Goal: Transaction & Acquisition: Purchase product/service

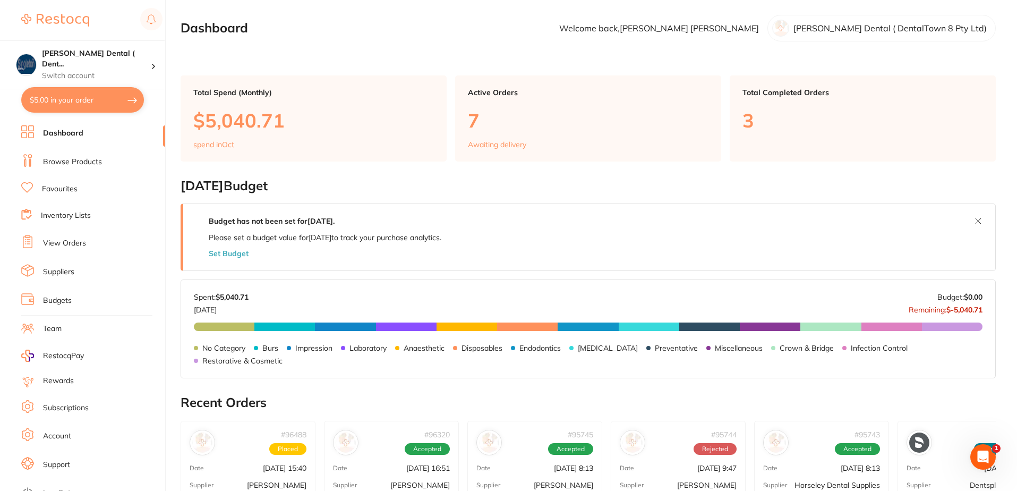
click at [72, 160] on link "Browse Products" at bounding box center [72, 162] width 59 height 11
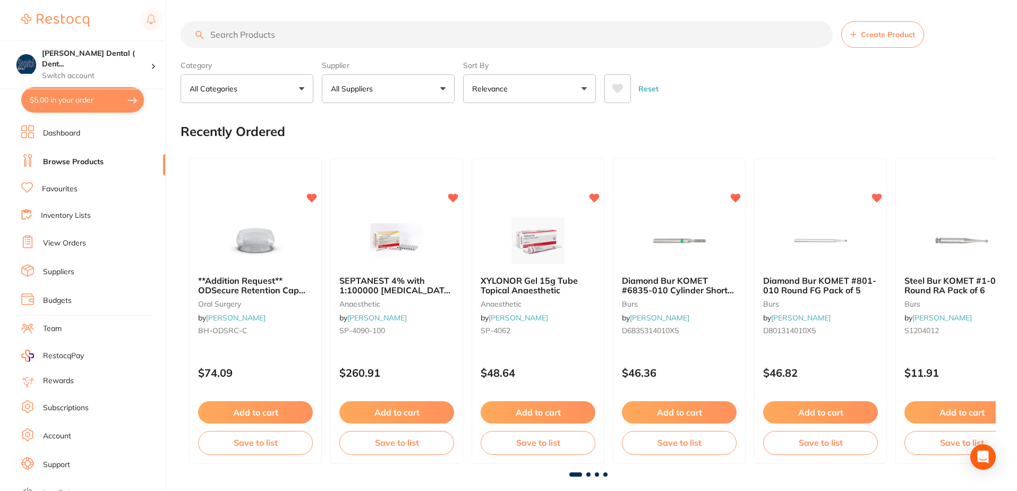
click at [445, 86] on button "All Suppliers" at bounding box center [388, 88] width 133 height 29
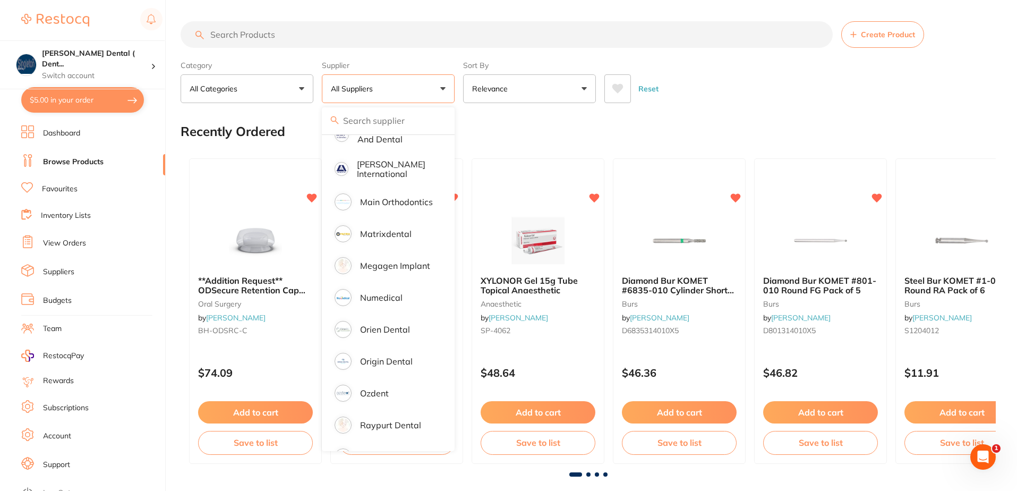
scroll to position [797, 0]
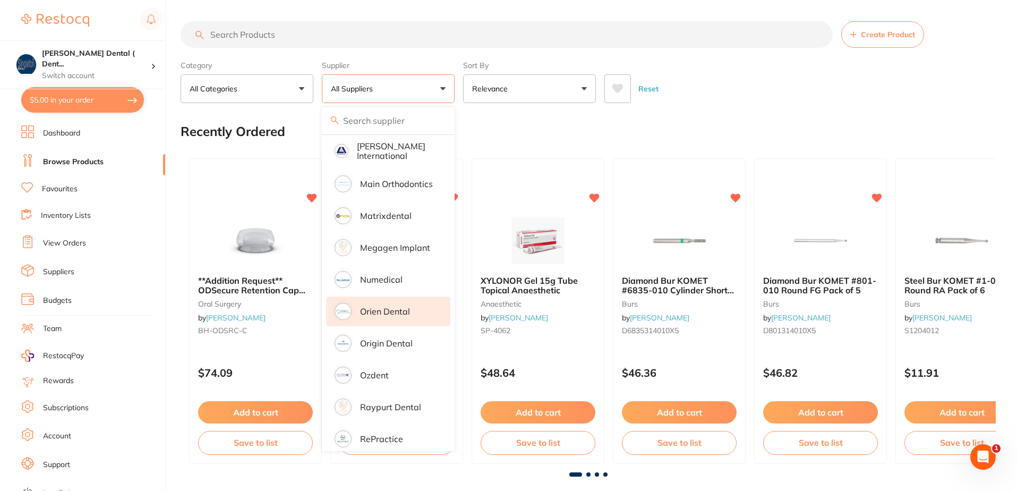
click at [368, 307] on p "Orien dental" at bounding box center [385, 312] width 50 height 10
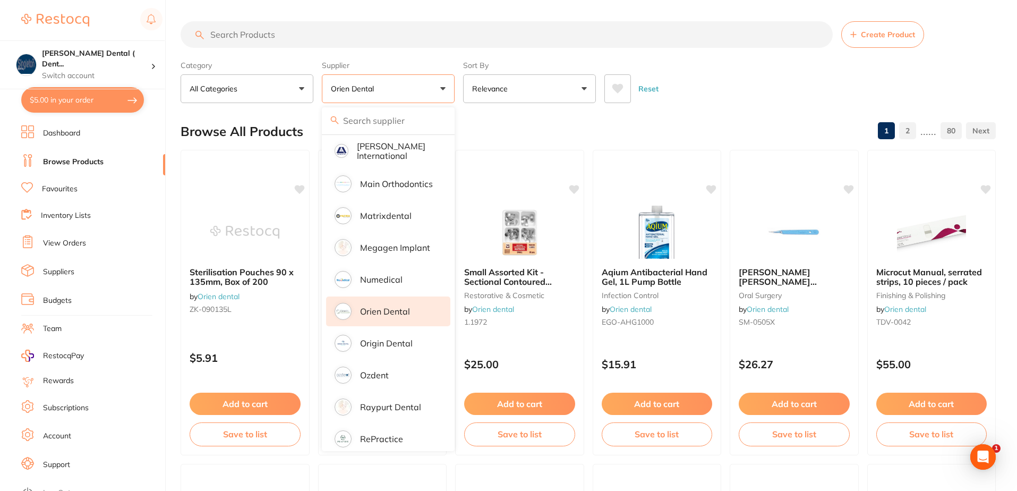
scroll to position [0, 0]
click at [278, 34] on input "search" at bounding box center [507, 34] width 652 height 27
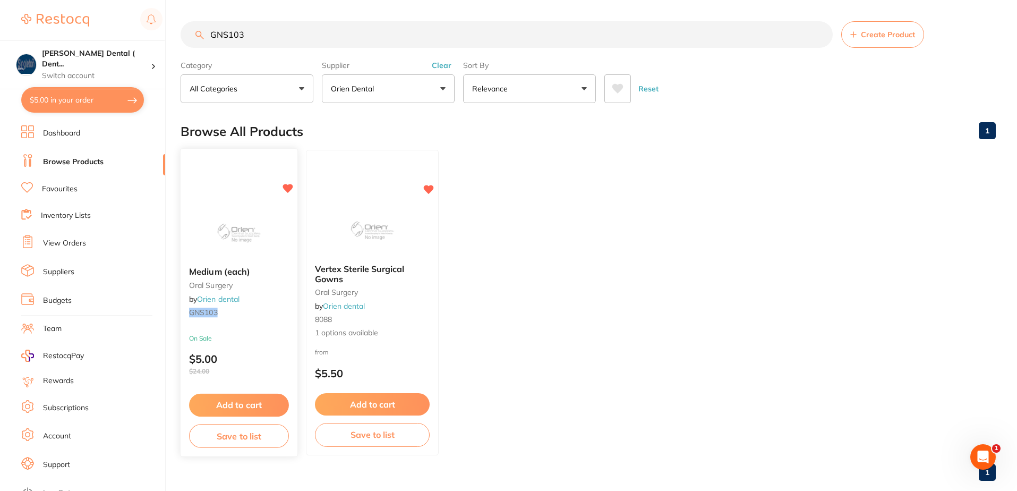
type input "GNS103"
click at [248, 269] on span "Medium (each)" at bounding box center [219, 271] width 61 height 11
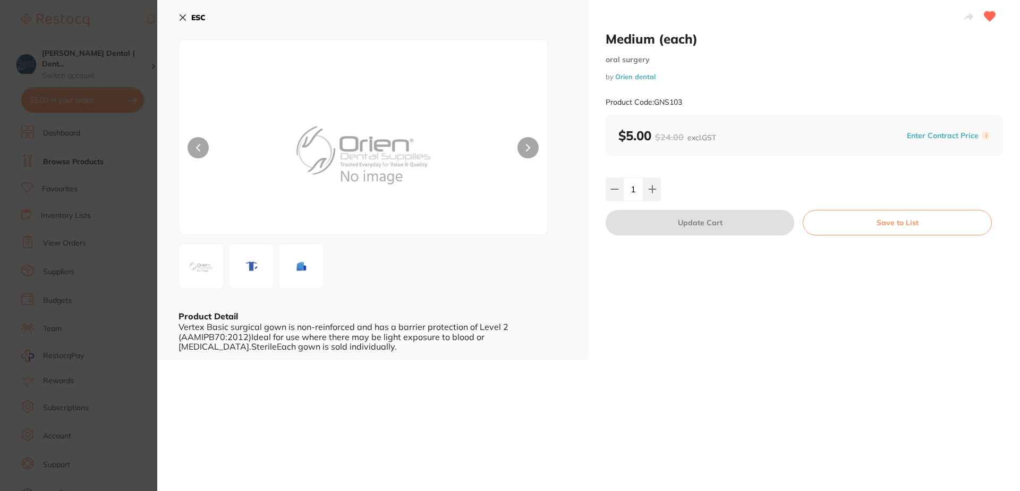
click at [248, 269] on img at bounding box center [251, 266] width 38 height 38
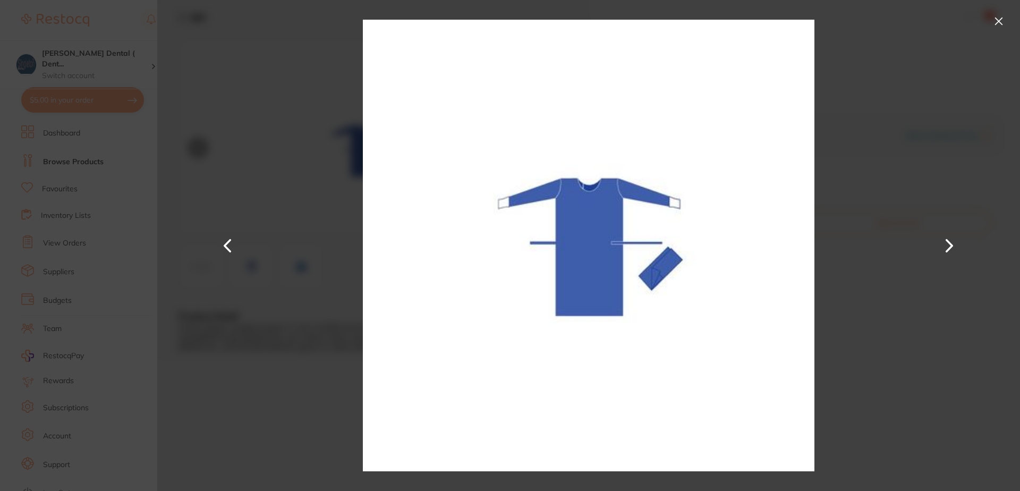
click at [948, 248] on button at bounding box center [950, 245] width 26 height 245
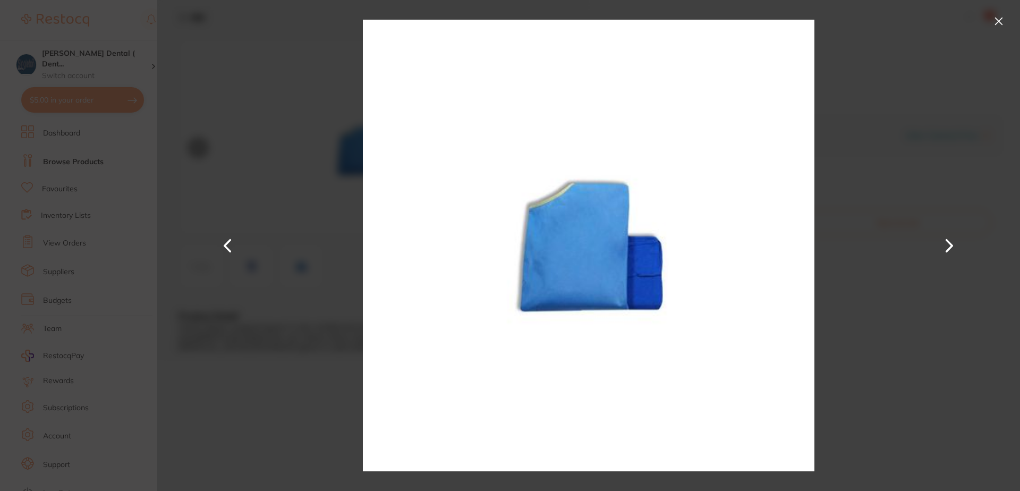
click at [237, 245] on button at bounding box center [228, 245] width 26 height 245
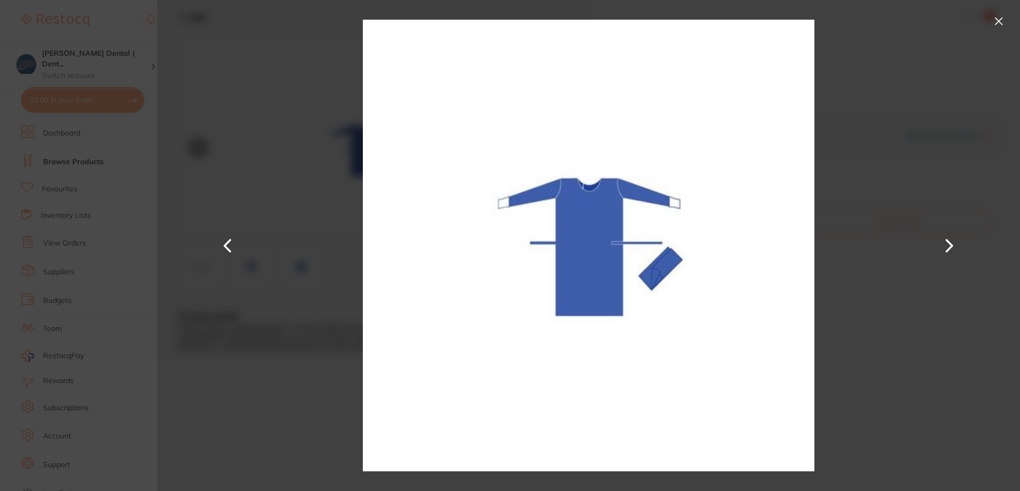
click at [999, 22] on button at bounding box center [998, 21] width 17 height 17
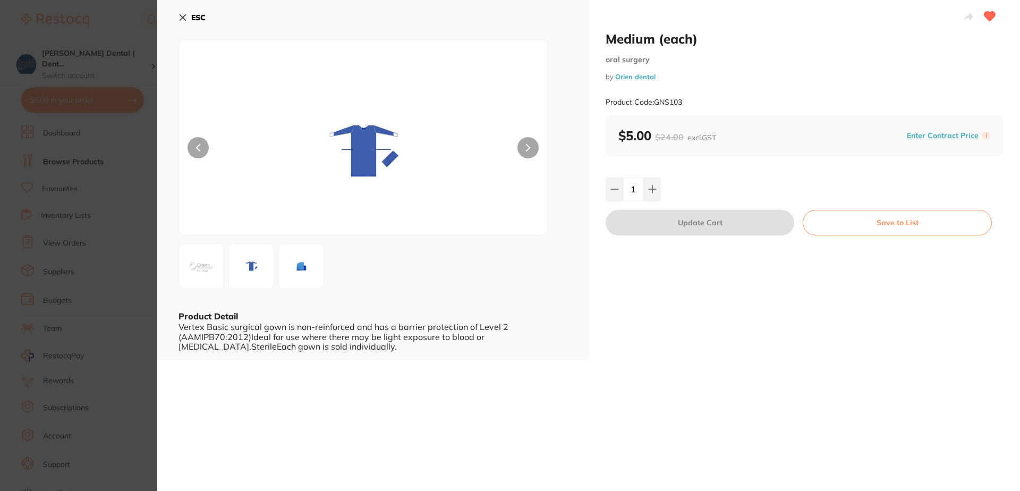
click at [177, 13] on div "ESC Product Detail Vertex Basic surgical gown is non-reinforced and has a barri…" at bounding box center [372, 180] width 431 height 360
click at [183, 15] on icon at bounding box center [183, 17] width 9 height 9
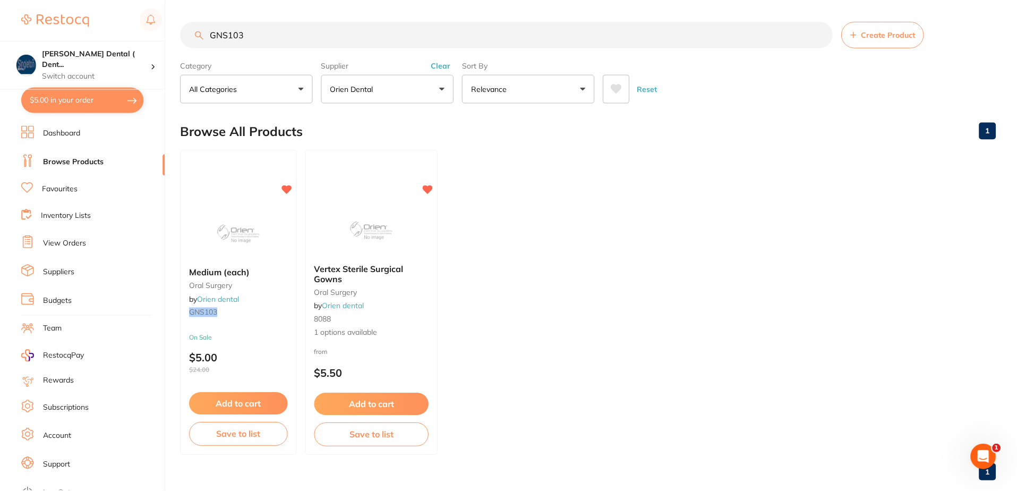
scroll to position [2, 0]
click at [367, 265] on span "Vertex Sterile Surgical Gowns" at bounding box center [360, 272] width 90 height 21
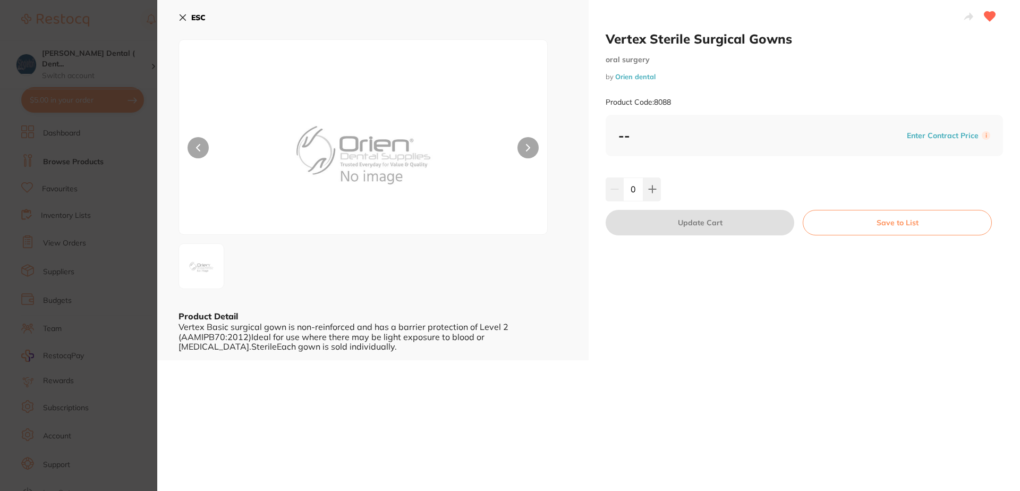
click at [183, 18] on icon at bounding box center [183, 18] width 6 height 6
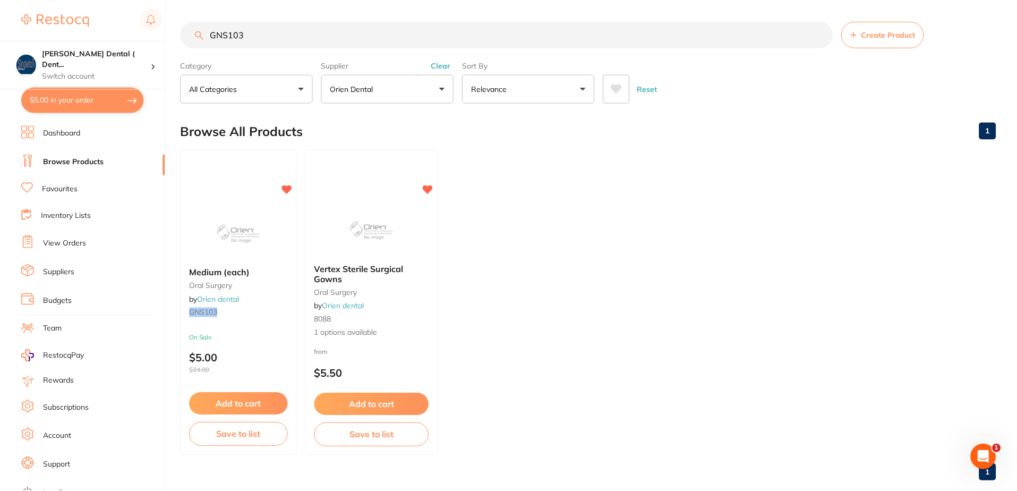
scroll to position [2, 0]
click at [229, 299] on link "Orien dental" at bounding box center [218, 298] width 43 height 10
click at [236, 236] on img at bounding box center [239, 232] width 70 height 54
click at [235, 274] on span "Medium (each)" at bounding box center [219, 271] width 61 height 11
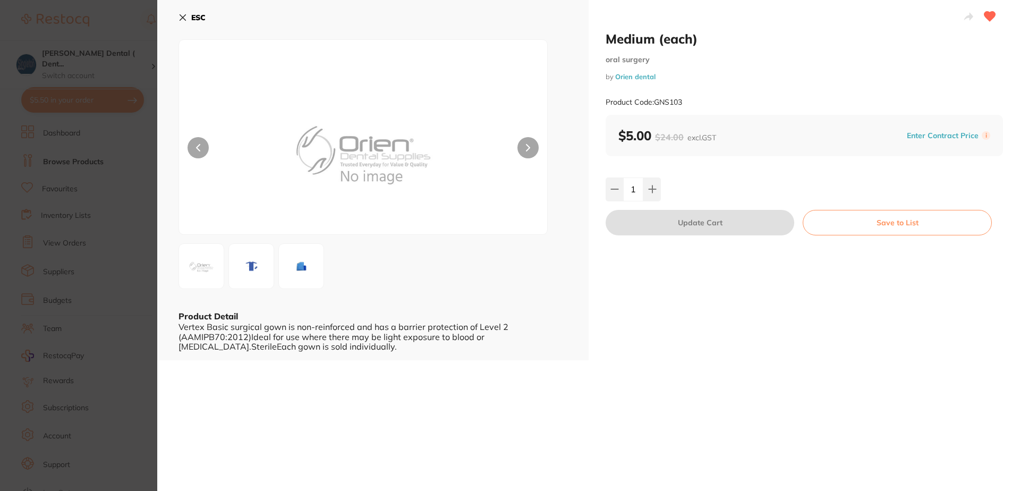
click at [301, 266] on img at bounding box center [301, 266] width 38 height 38
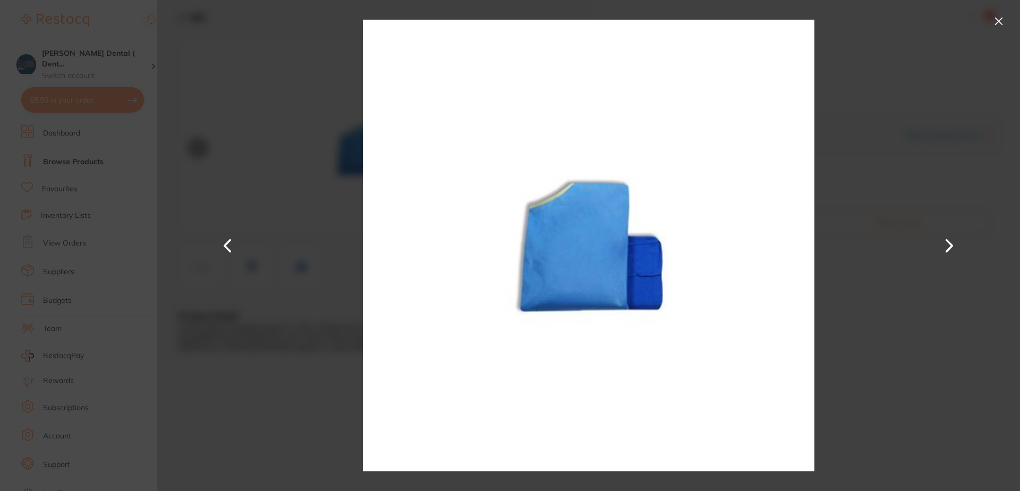
click at [1003, 18] on button at bounding box center [998, 21] width 17 height 17
